Goal: Transaction & Acquisition: Download file/media

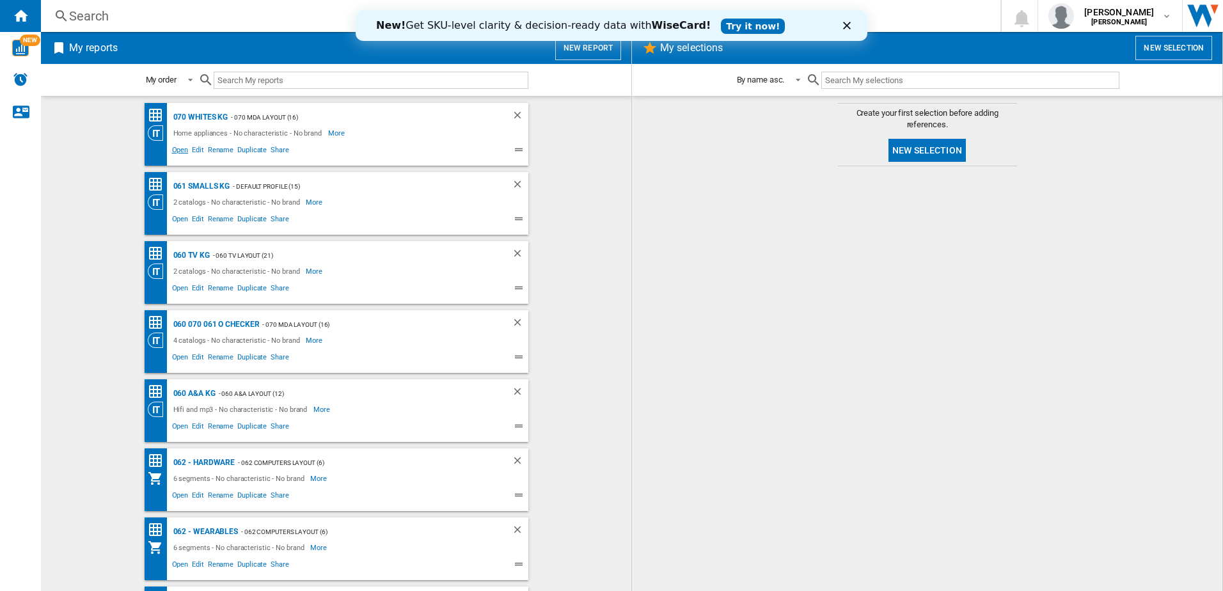
click at [175, 151] on span "Open" at bounding box center [180, 151] width 20 height 15
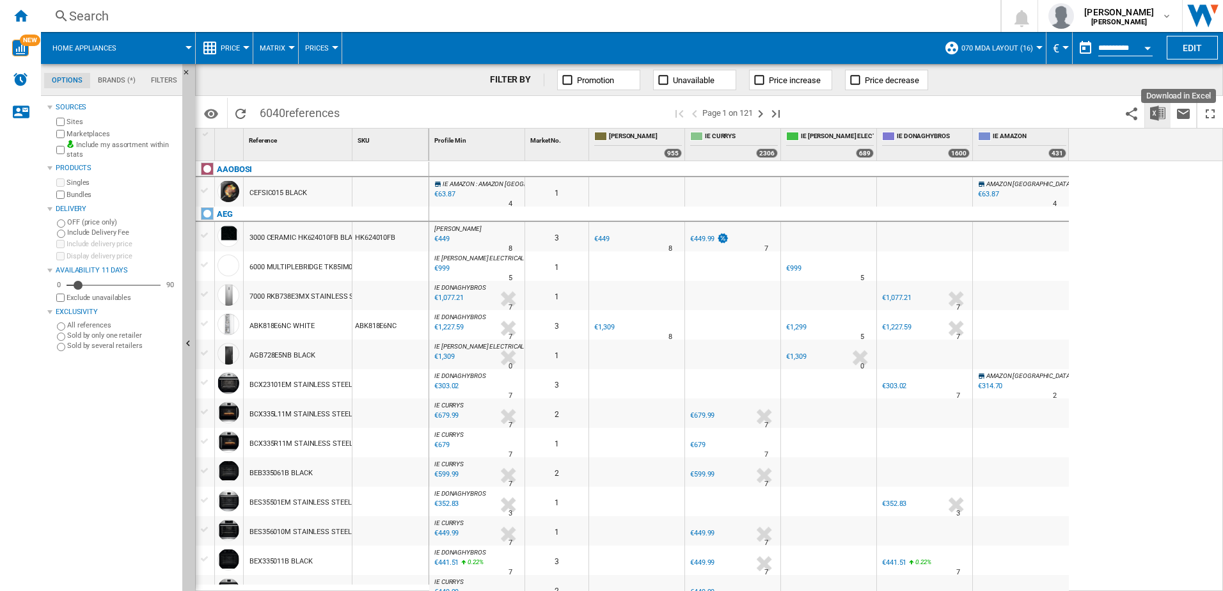
click at [1158, 113] on img "Download in Excel" at bounding box center [1157, 113] width 15 height 15
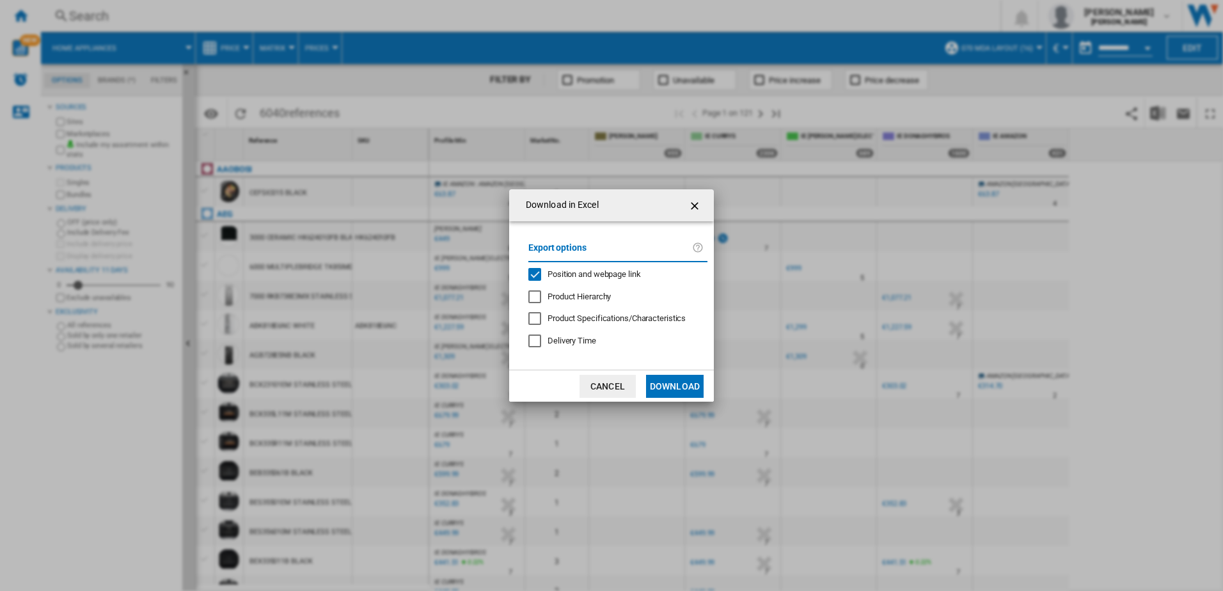
click at [680, 390] on button "Download" at bounding box center [675, 386] width 58 height 23
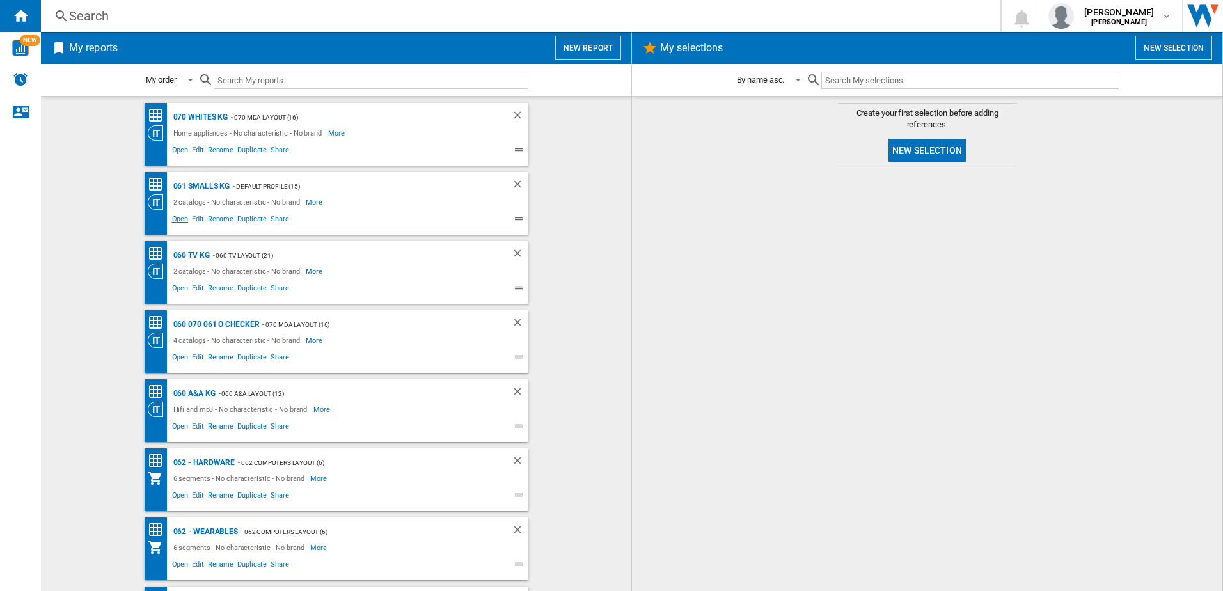
click at [175, 222] on span "Open" at bounding box center [180, 220] width 20 height 15
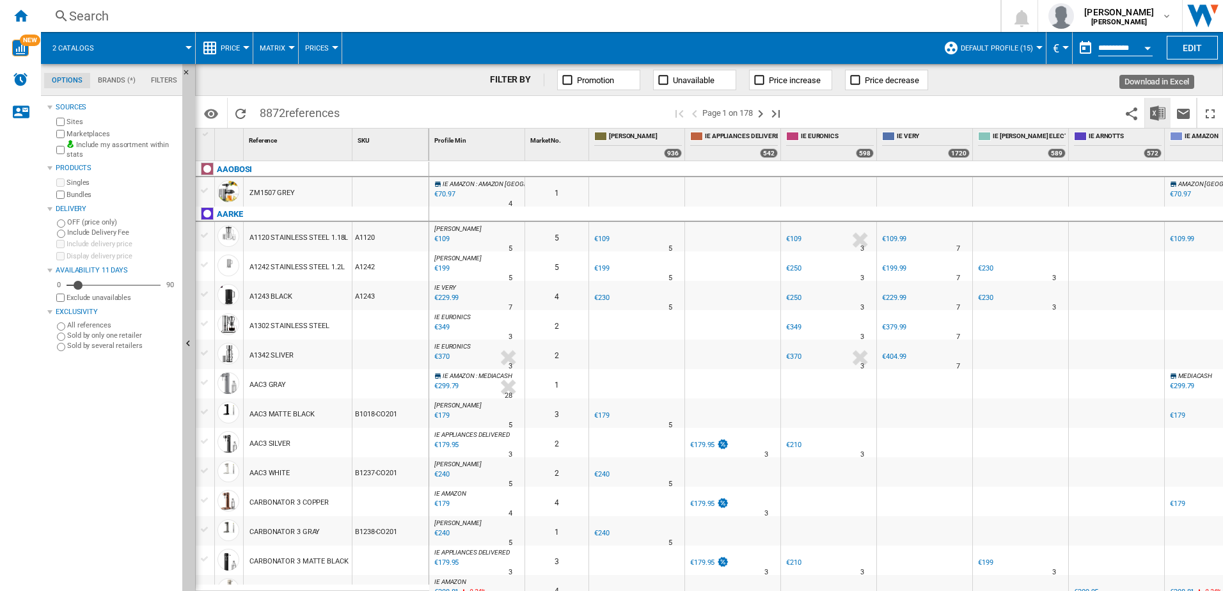
click at [1157, 109] on img "Download in Excel" at bounding box center [1157, 113] width 15 height 15
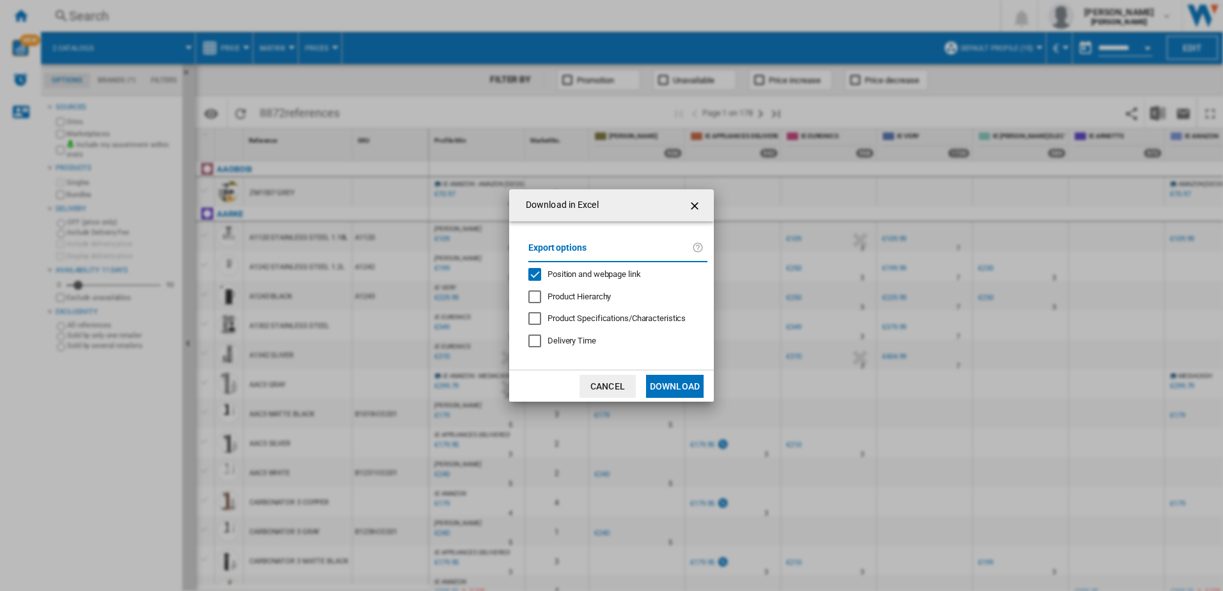
click at [678, 395] on button "Download" at bounding box center [675, 386] width 58 height 23
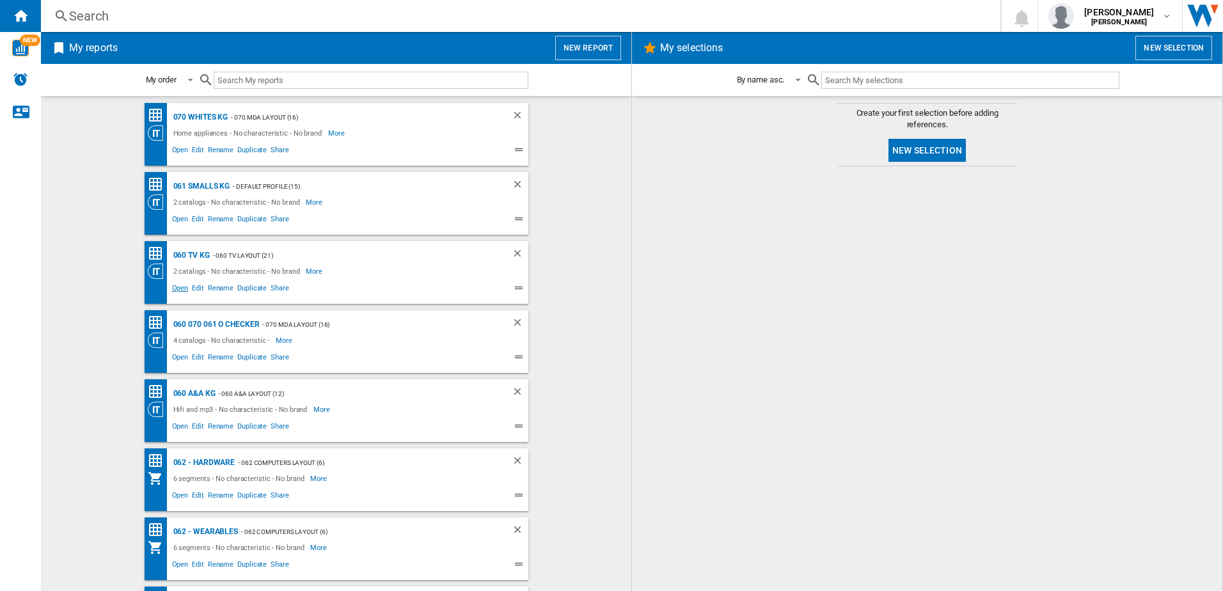
click at [175, 288] on span "Open" at bounding box center [180, 289] width 20 height 15
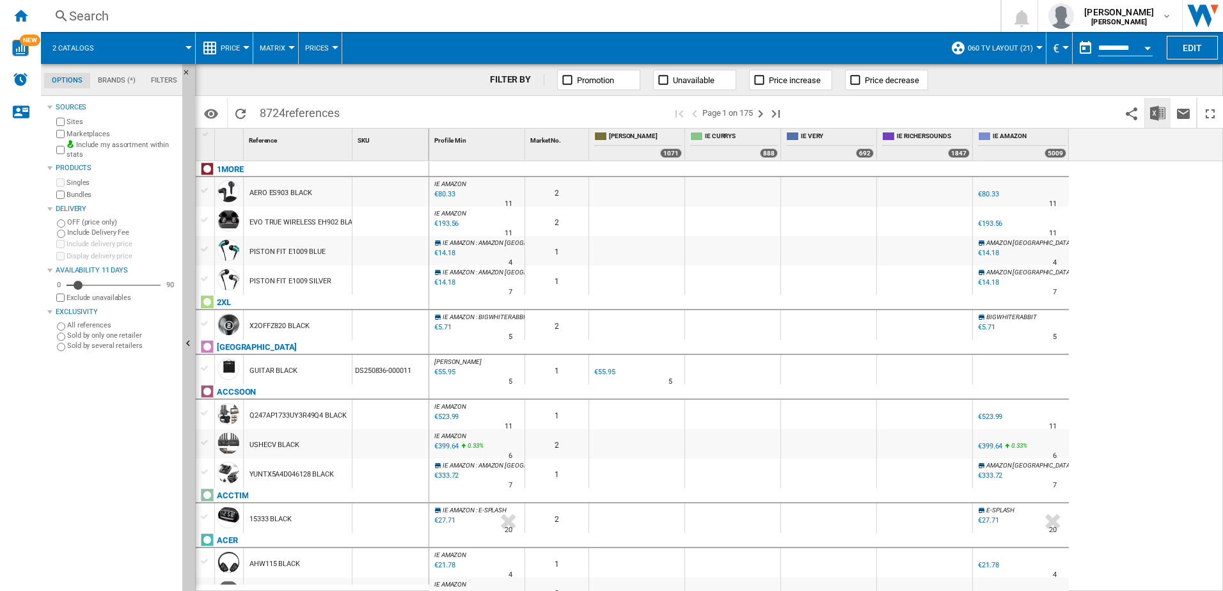
click at [1157, 120] on img "Download in Excel" at bounding box center [1157, 113] width 15 height 15
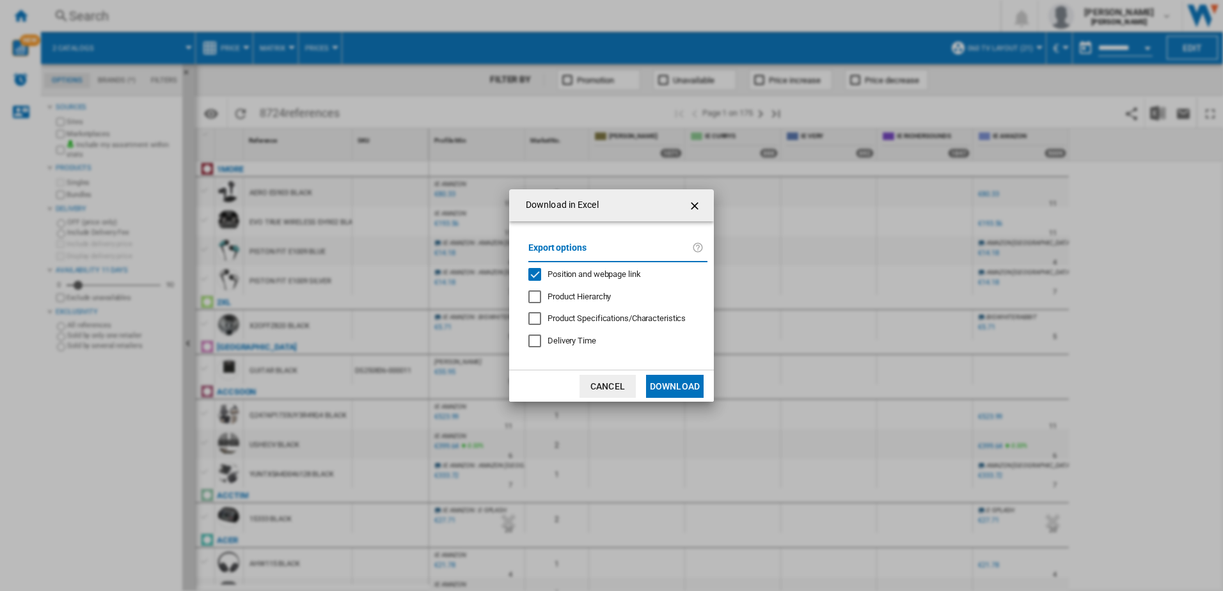
click at [682, 382] on button "Download" at bounding box center [675, 386] width 58 height 23
